Goal: Navigation & Orientation: Understand site structure

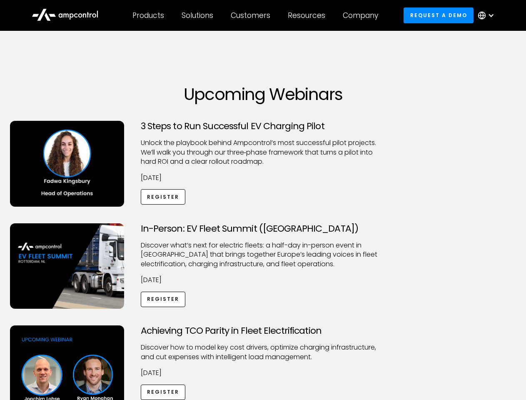
click at [256, 15] on div "Customers" at bounding box center [251, 15] width 40 height 9
click at [148, 15] on div "Products" at bounding box center [148, 15] width 32 height 9
click at [198, 15] on div "Solutions" at bounding box center [198, 15] width 32 height 9
click at [252, 15] on div "Customers" at bounding box center [251, 15] width 40 height 9
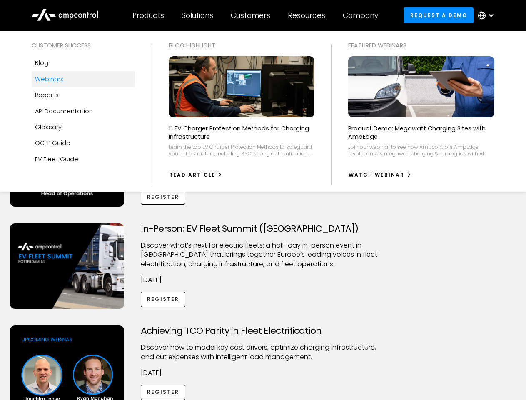
click at [308, 15] on div "Resources" at bounding box center [306, 15] width 37 height 9
click at [363, 15] on div "Company" at bounding box center [360, 15] width 35 height 9
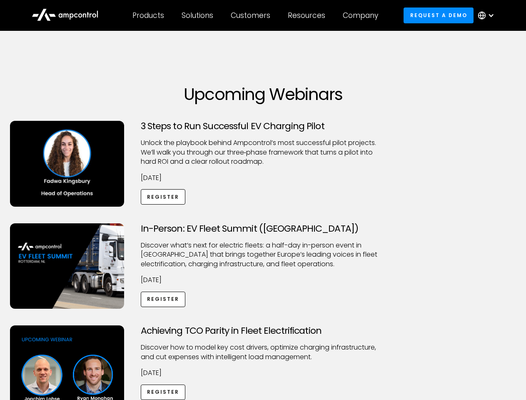
click at [488, 15] on div at bounding box center [491, 15] width 7 height 7
